Goal: Communication & Community: Participate in discussion

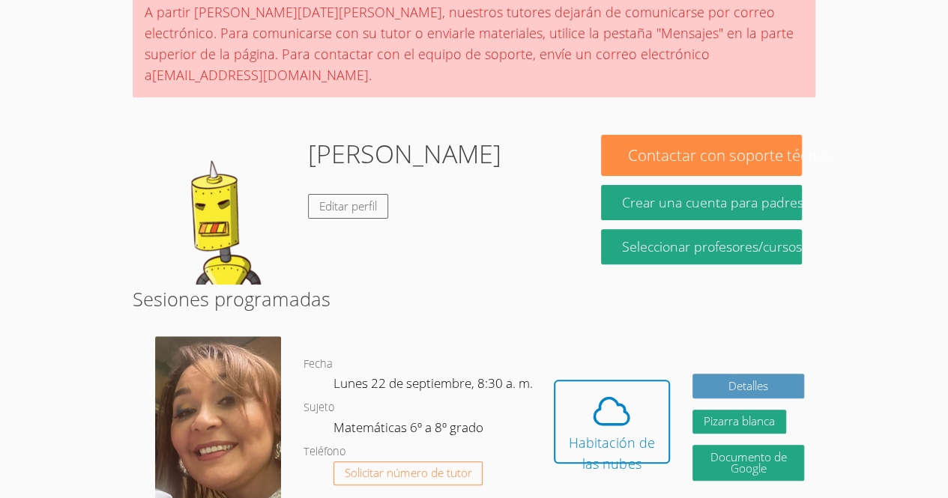
scroll to position [151, 0]
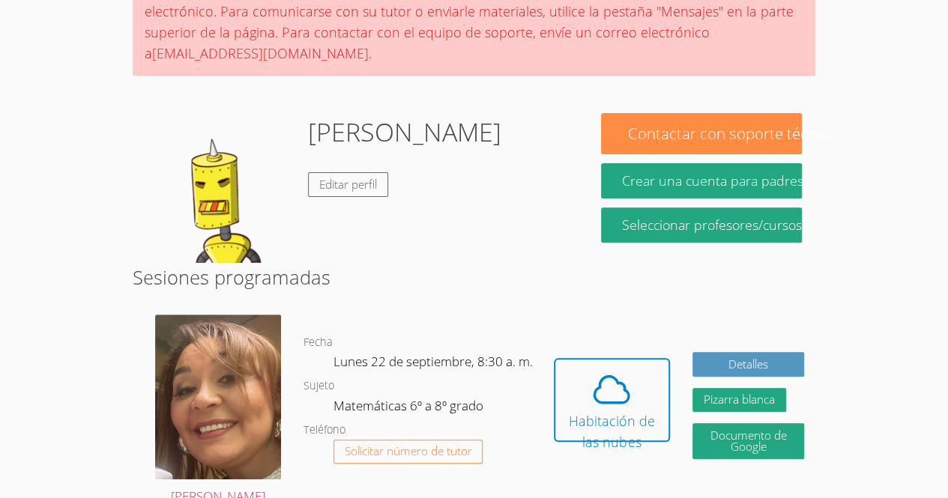
click at [612, 324] on div "Oculto Habitación de las nubes Detalles Pizarra blanca Oculto Documento de Goog…" at bounding box center [678, 410] width 273 height 215
click at [592, 387] on icon at bounding box center [611, 390] width 42 height 42
click at [618, 375] on icon at bounding box center [611, 390] width 42 height 42
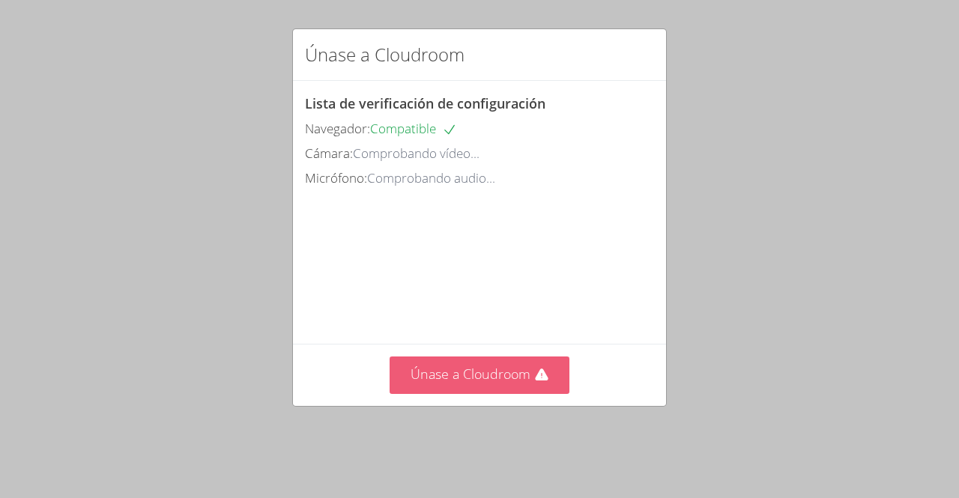
click at [466, 383] on font "Únase a Cloudroom" at bounding box center [471, 374] width 120 height 18
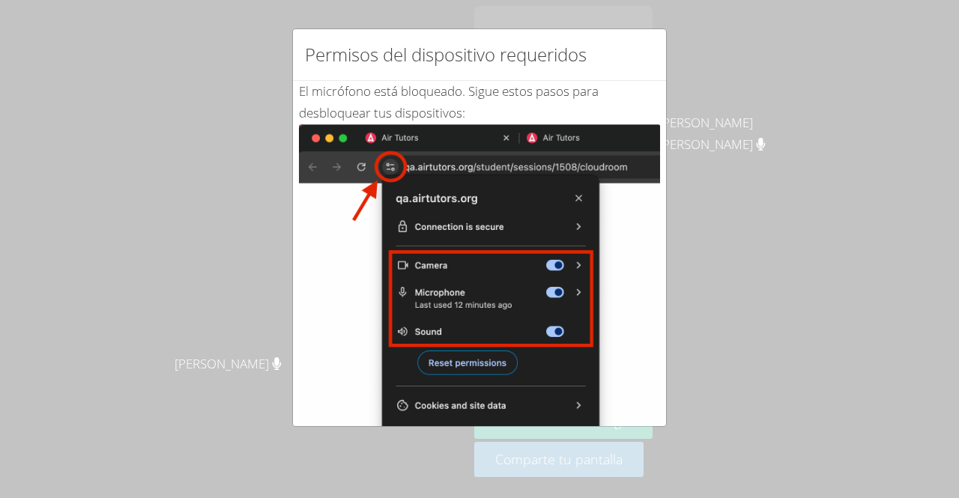
click at [192, 210] on div "Permisos del dispositivo requeridos El micrófono está bloqueado . Sigue estos p…" at bounding box center [479, 249] width 959 height 498
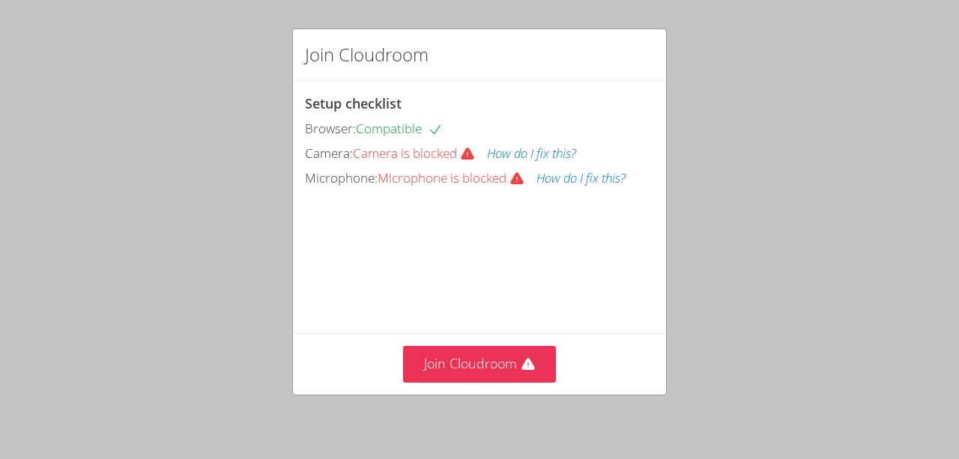
drag, startPoint x: 441, startPoint y: 282, endPoint x: 441, endPoint y: 244, distance: 39.0
click at [441, 244] on video at bounding box center [417, 258] width 225 height 112
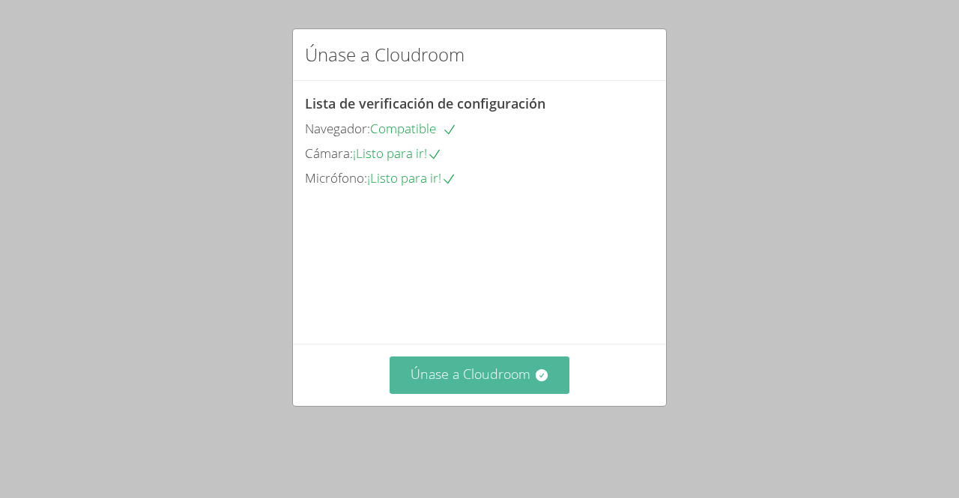
click at [437, 383] on font "Únase a Cloudroom" at bounding box center [471, 374] width 120 height 18
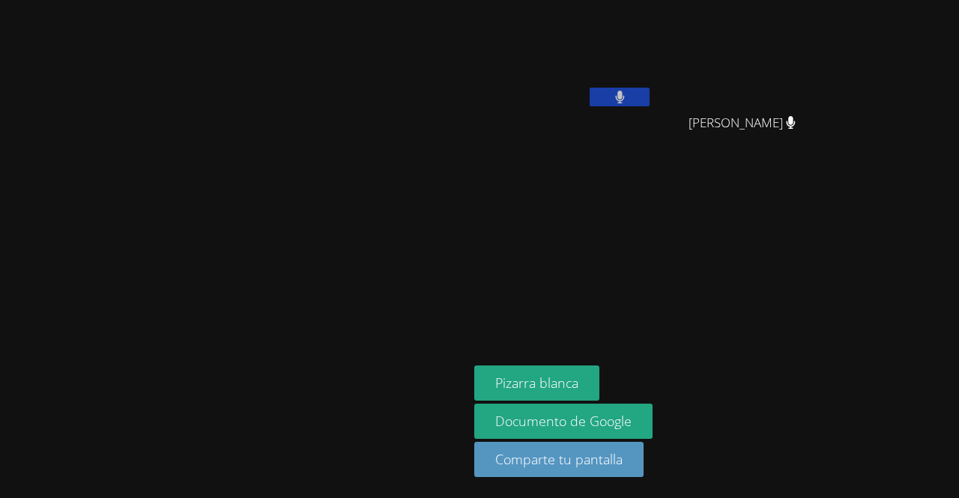
click at [650, 95] on button at bounding box center [620, 97] width 60 height 19
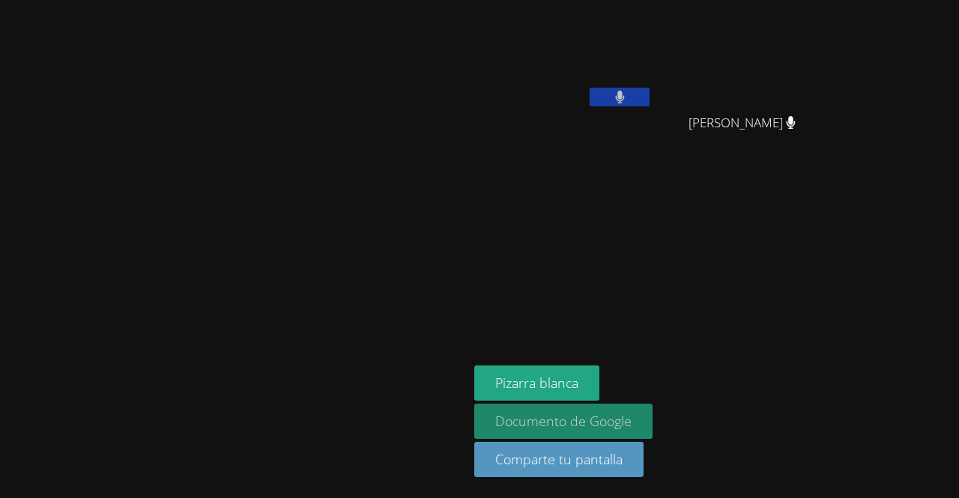
click at [632, 415] on font "Documento de Google" at bounding box center [563, 421] width 136 height 18
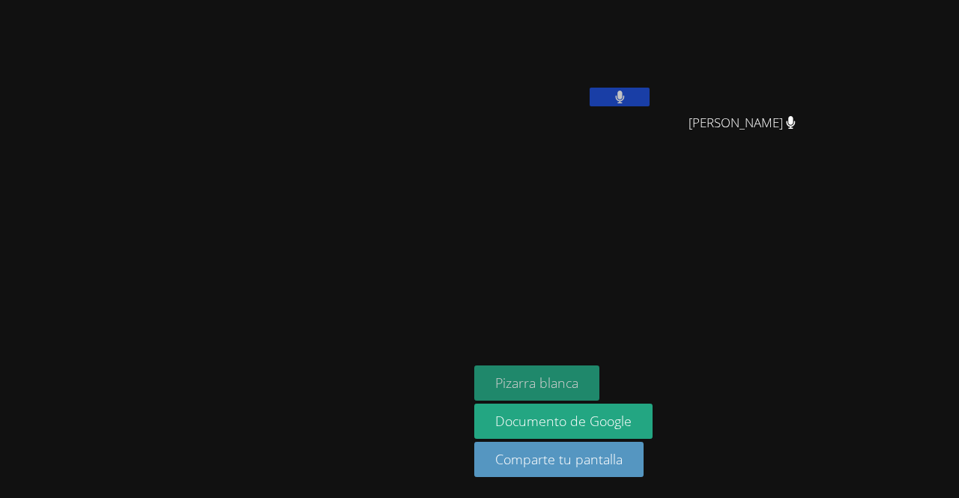
click at [578, 387] on font "Pizarra blanca" at bounding box center [536, 383] width 83 height 18
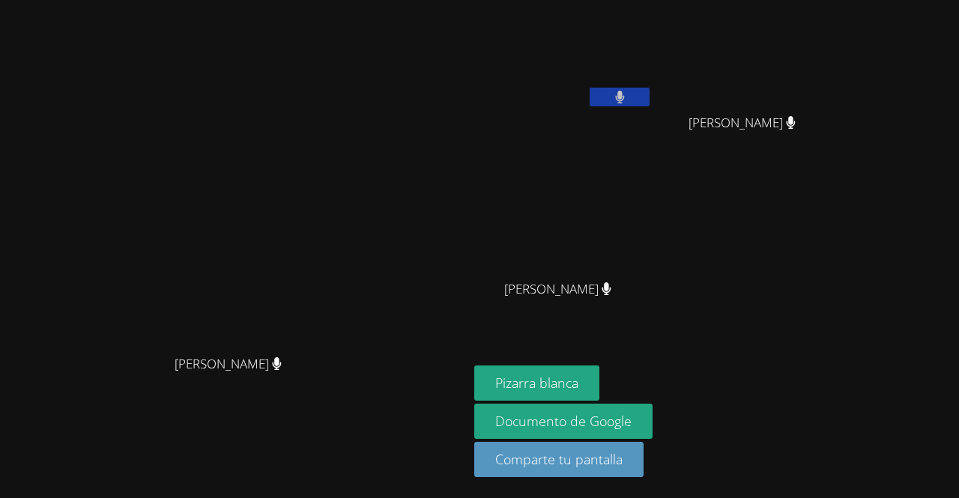
click at [446, 7] on div "Michelle Rodríguez Michelle Rodríguez" at bounding box center [234, 249] width 456 height 486
drag, startPoint x: 776, startPoint y: 272, endPoint x: 812, endPoint y: 288, distance: 39.6
click at [812, 288] on div "Melani López Cruz Kender Miranda Temaj Kender Miranda Temaj Brayan Juan Mendez …" at bounding box center [655, 169] width 363 height 327
click at [837, 214] on div "Melani López Cruz Kender Miranda Temaj Kender Miranda Temaj Brayan Juan Mendez …" at bounding box center [655, 169] width 363 height 327
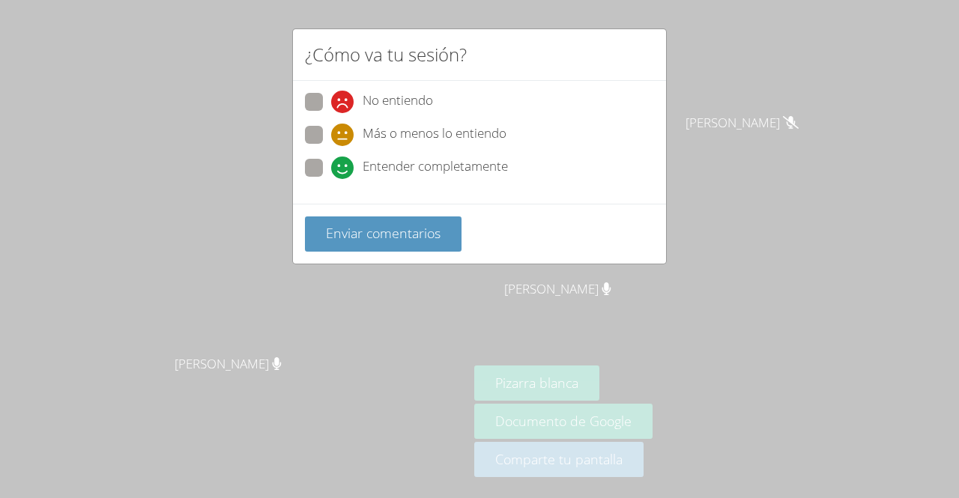
click at [349, 165] on icon at bounding box center [342, 168] width 22 height 22
click at [344, 165] on input "Entender completamente" at bounding box center [337, 165] width 13 height 13
radio input "true"
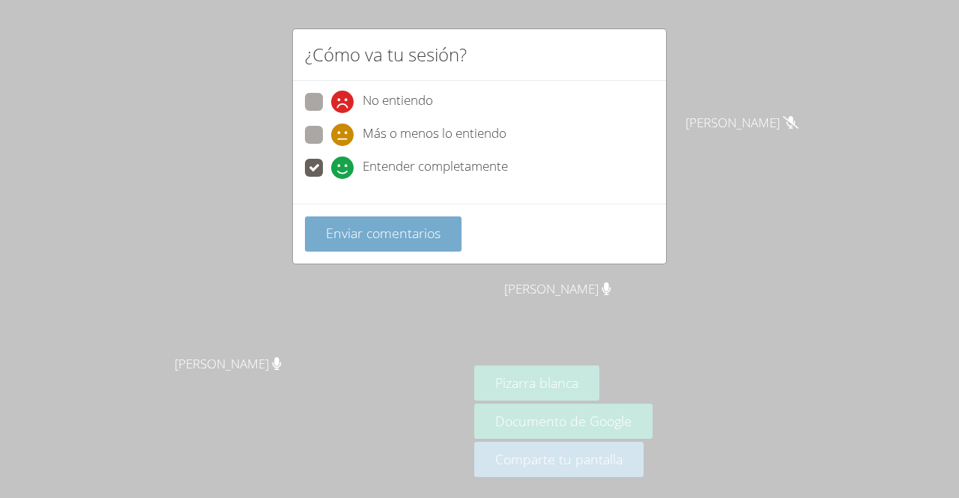
click at [372, 237] on font "Enviar comentarios" at bounding box center [383, 233] width 115 height 18
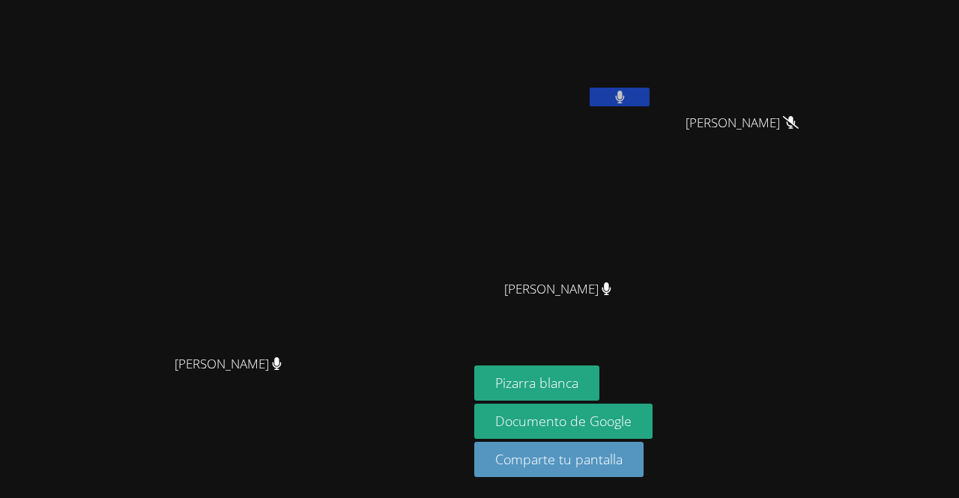
drag, startPoint x: 545, startPoint y: 214, endPoint x: 844, endPoint y: 250, distance: 301.1
click at [837, 250] on div "Melani López Cruz Brayan Juan Mendez Brayan Juan Méndez Kender Miranda Temaj Ke…" at bounding box center [655, 169] width 363 height 327
